Goal: Contribute content: Contribute content

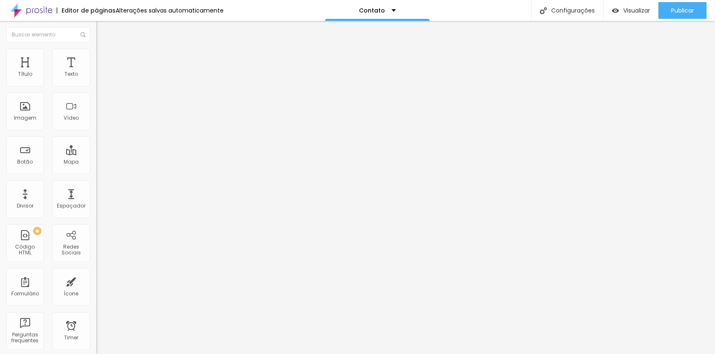
click at [96, 127] on div at bounding box center [144, 105] width 96 height 64
click at [668, 11] on button "Publicar" at bounding box center [683, 10] width 48 height 17
click at [682, 10] on span "Publicar" at bounding box center [682, 10] width 23 height 7
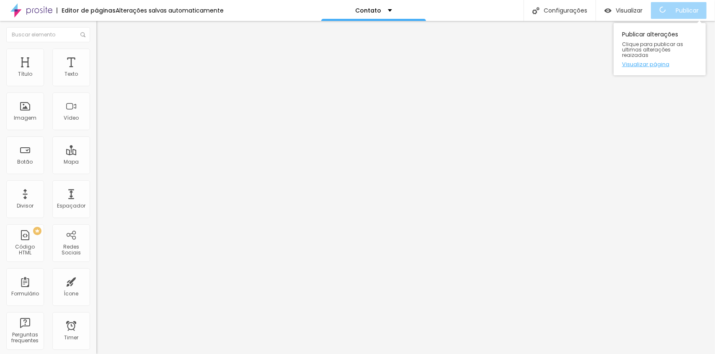
click at [659, 62] on link "Visualizar página" at bounding box center [659, 64] width 75 height 5
click at [686, 7] on span "Publicar" at bounding box center [682, 10] width 23 height 7
click at [657, 62] on link "Visualizar página" at bounding box center [659, 64] width 75 height 5
click at [681, 11] on span "Publicar" at bounding box center [682, 10] width 23 height 7
click at [637, 62] on link "Visualizar página" at bounding box center [659, 64] width 75 height 5
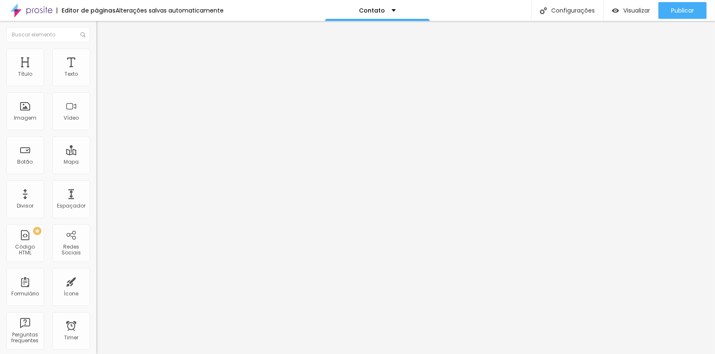
click at [96, 114] on div "<!-- Alboom CRM Lead Form Starts HERE --> < div style = "position: relative; pa…" at bounding box center [306, 102] width 421 height 58
click at [96, 72] on img at bounding box center [98, 69] width 5 height 5
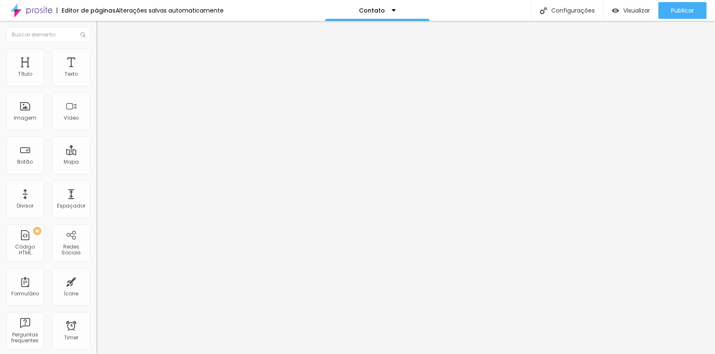
drag, startPoint x: 500, startPoint y: 91, endPoint x: 512, endPoint y: 86, distance: 13.0
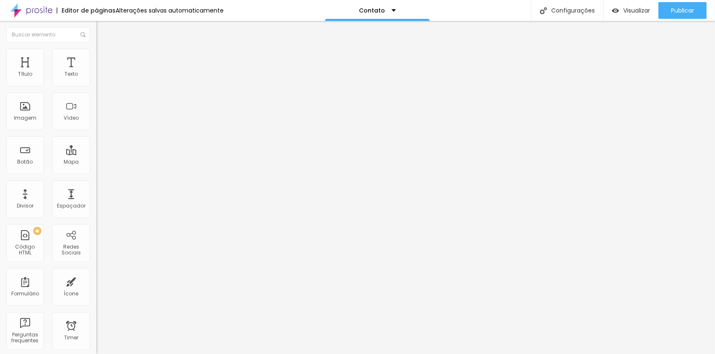
scroll to position [0, 102]
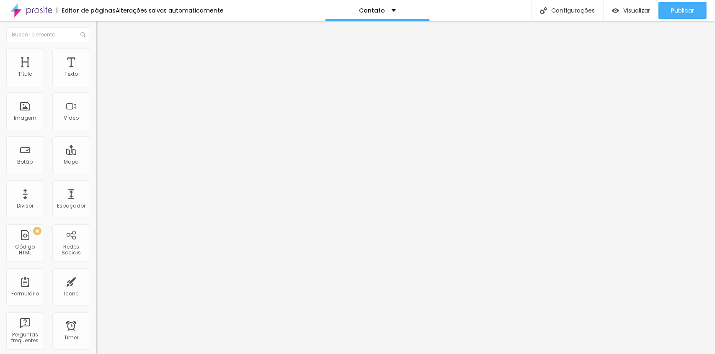
click at [683, 8] on span "Publicar" at bounding box center [682, 10] width 23 height 7
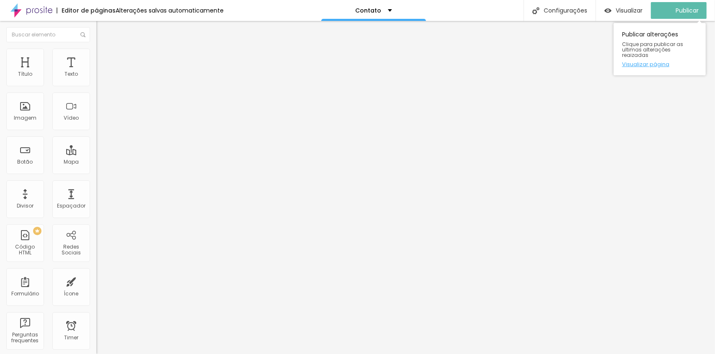
click at [655, 62] on link "Visualizar página" at bounding box center [659, 64] width 75 height 5
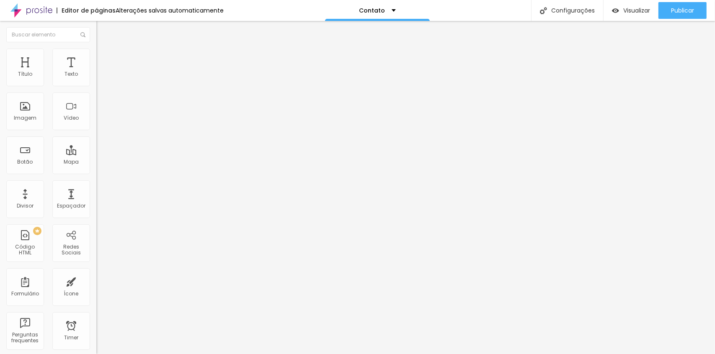
click at [96, 73] on div "Código HTML 365 caracteres <!-- Alboom CRM Lead Form Starts HERE --> < div styl…" at bounding box center [144, 65] width 96 height 16
click at [96, 72] on img at bounding box center [98, 69] width 5 height 5
drag, startPoint x: 494, startPoint y: 87, endPoint x: 550, endPoint y: 88, distance: 55.3
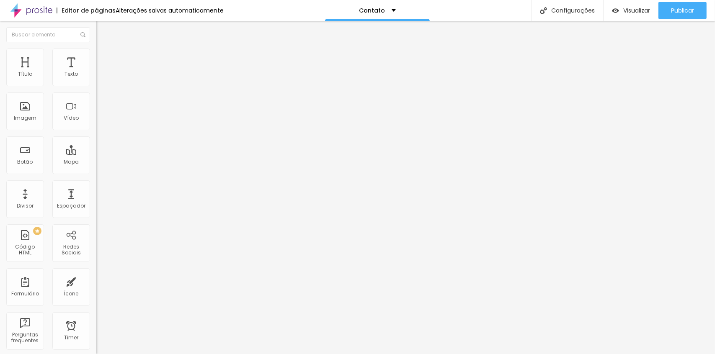
click at [675, 11] on span "Publicar" at bounding box center [682, 10] width 23 height 7
click at [96, 72] on img at bounding box center [98, 69] width 5 height 5
drag, startPoint x: 487, startPoint y: 87, endPoint x: 598, endPoint y: 85, distance: 111.1
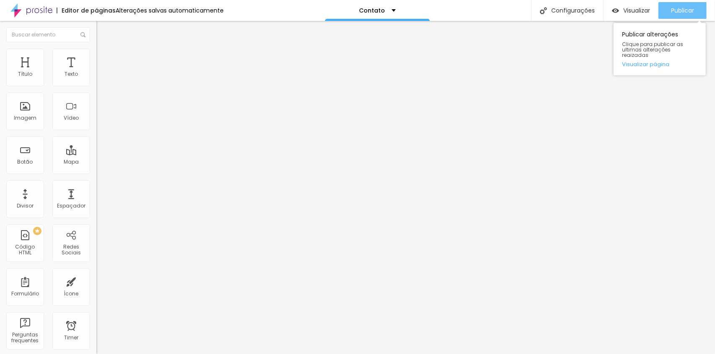
click at [678, 12] on span "Publicar" at bounding box center [682, 10] width 23 height 7
click at [96, 72] on img at bounding box center [98, 69] width 5 height 5
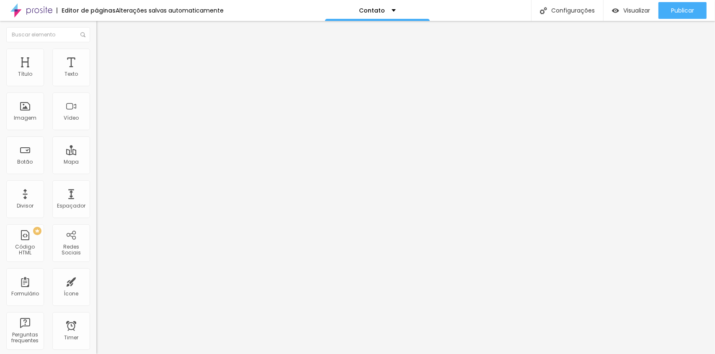
click at [96, 72] on img at bounding box center [98, 69] width 5 height 5
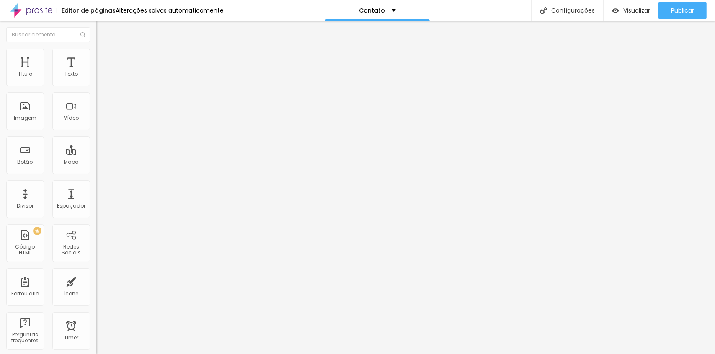
click at [96, 72] on img at bounding box center [98, 69] width 5 height 5
drag, startPoint x: 481, startPoint y: 84, endPoint x: 549, endPoint y: 90, distance: 68.6
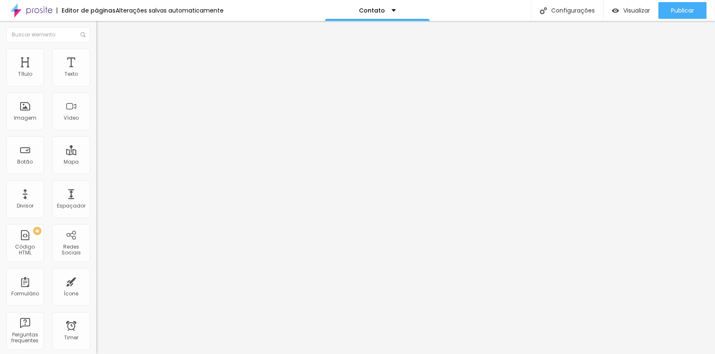
click at [690, 10] on span "Publicar" at bounding box center [682, 10] width 23 height 7
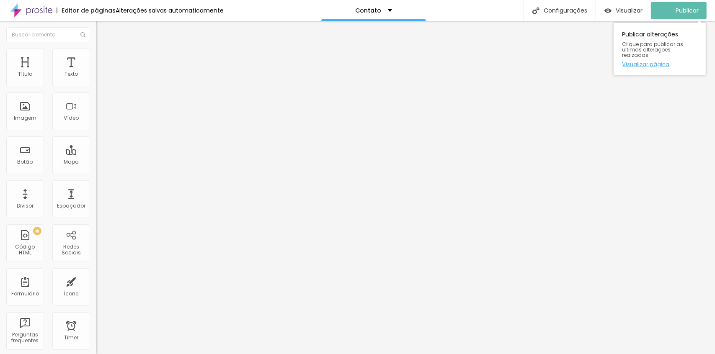
click at [648, 62] on link "Visualizar página" at bounding box center [659, 64] width 75 height 5
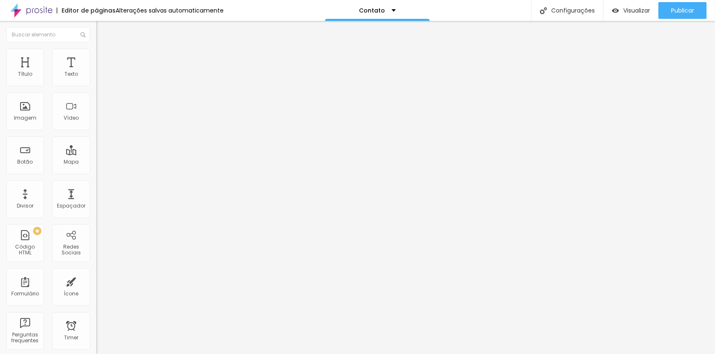
click at [96, 72] on img at bounding box center [98, 69] width 5 height 5
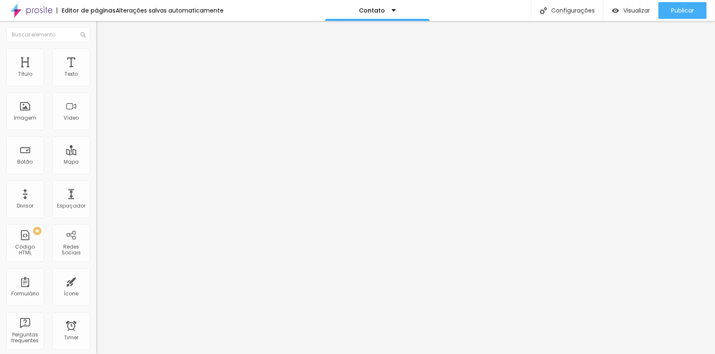
click at [96, 72] on img at bounding box center [98, 69] width 5 height 5
click at [690, 2] on div "Publicar" at bounding box center [682, 10] width 23 height 17
click at [649, 62] on link "Visualizar página" at bounding box center [659, 64] width 75 height 5
